Goal: Task Accomplishment & Management: Use online tool/utility

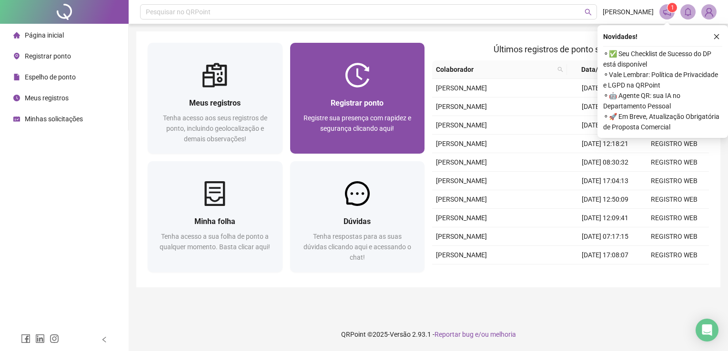
click at [371, 105] on span "Registrar ponto" at bounding box center [356, 103] width 53 height 9
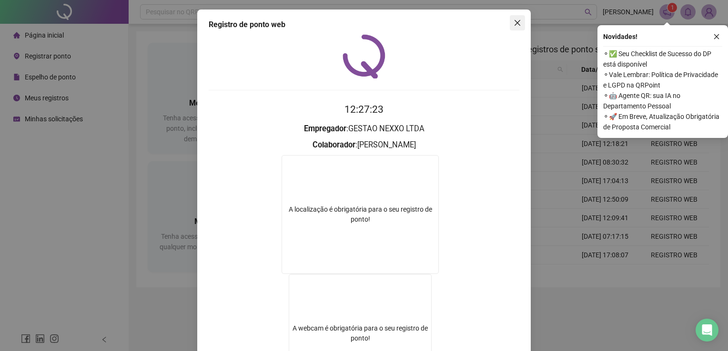
click at [514, 22] on icon "close" at bounding box center [517, 23] width 6 height 6
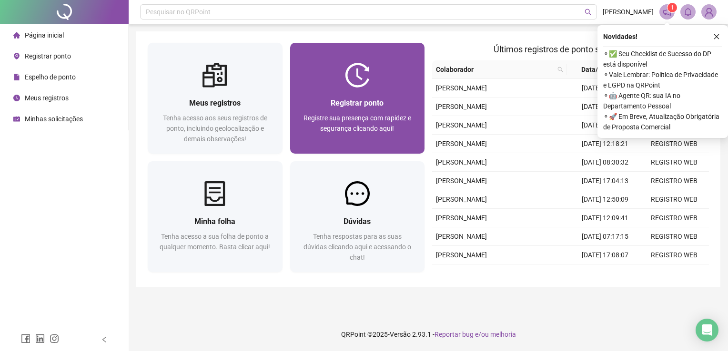
click at [348, 111] on div "Registrar ponto Registre sua presença com rapidez e segurança clicando aqui!" at bounding box center [357, 120] width 112 height 47
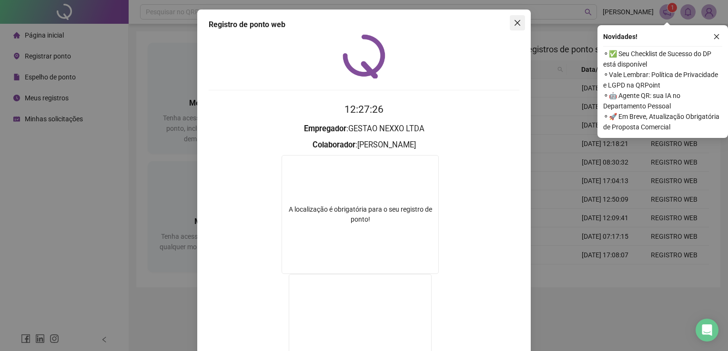
click at [516, 20] on icon "close" at bounding box center [517, 23] width 8 height 8
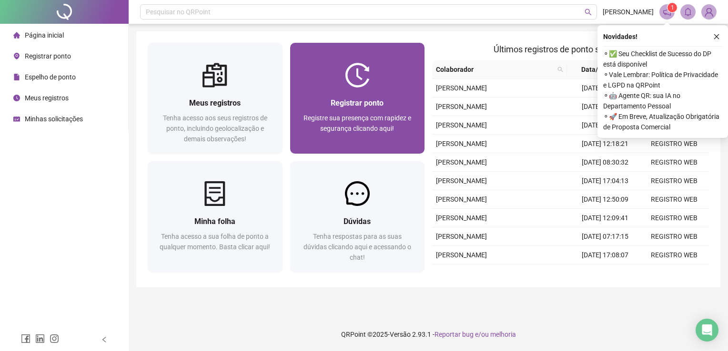
click at [352, 83] on img at bounding box center [357, 75] width 25 height 25
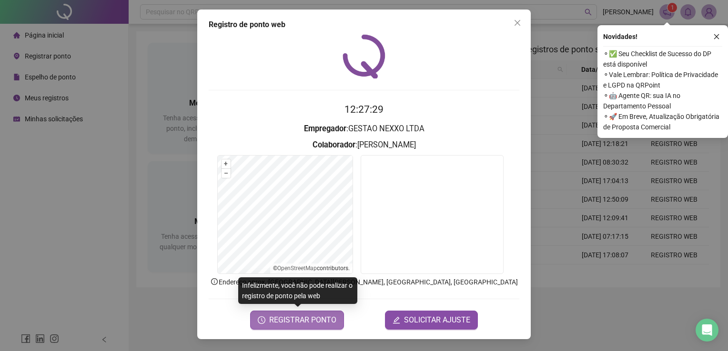
click at [292, 325] on button "REGISTRAR PONTO" at bounding box center [297, 320] width 94 height 19
